Goal: Task Accomplishment & Management: Manage account settings

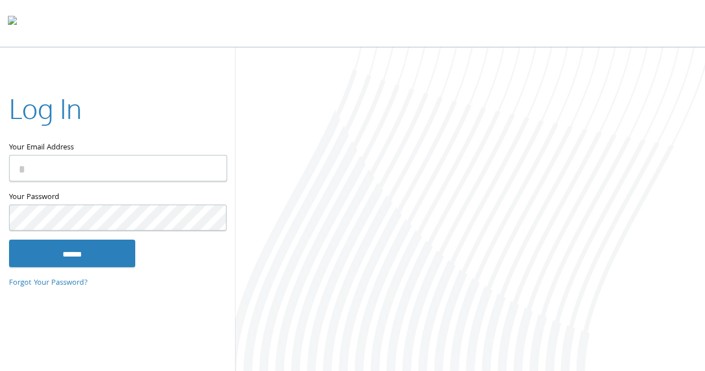
click at [102, 166] on input "Your Email Address" at bounding box center [118, 168] width 218 height 26
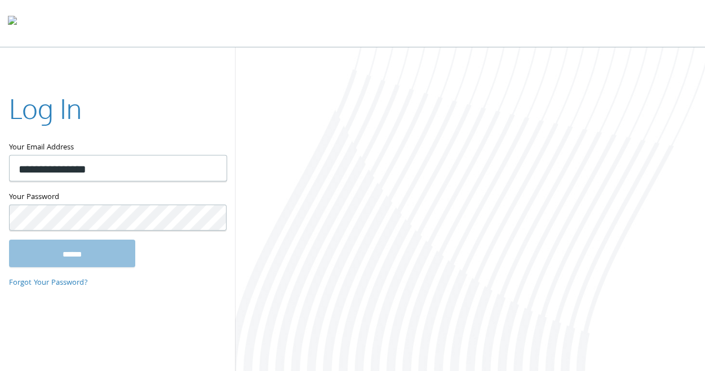
click at [123, 165] on input "**********" at bounding box center [118, 168] width 218 height 26
type input "**********"
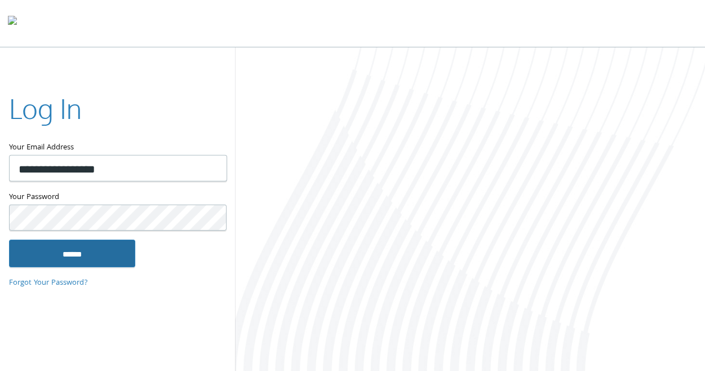
click at [81, 258] on input "******" at bounding box center [72, 253] width 126 height 27
